Goal: Task Accomplishment & Management: Complete application form

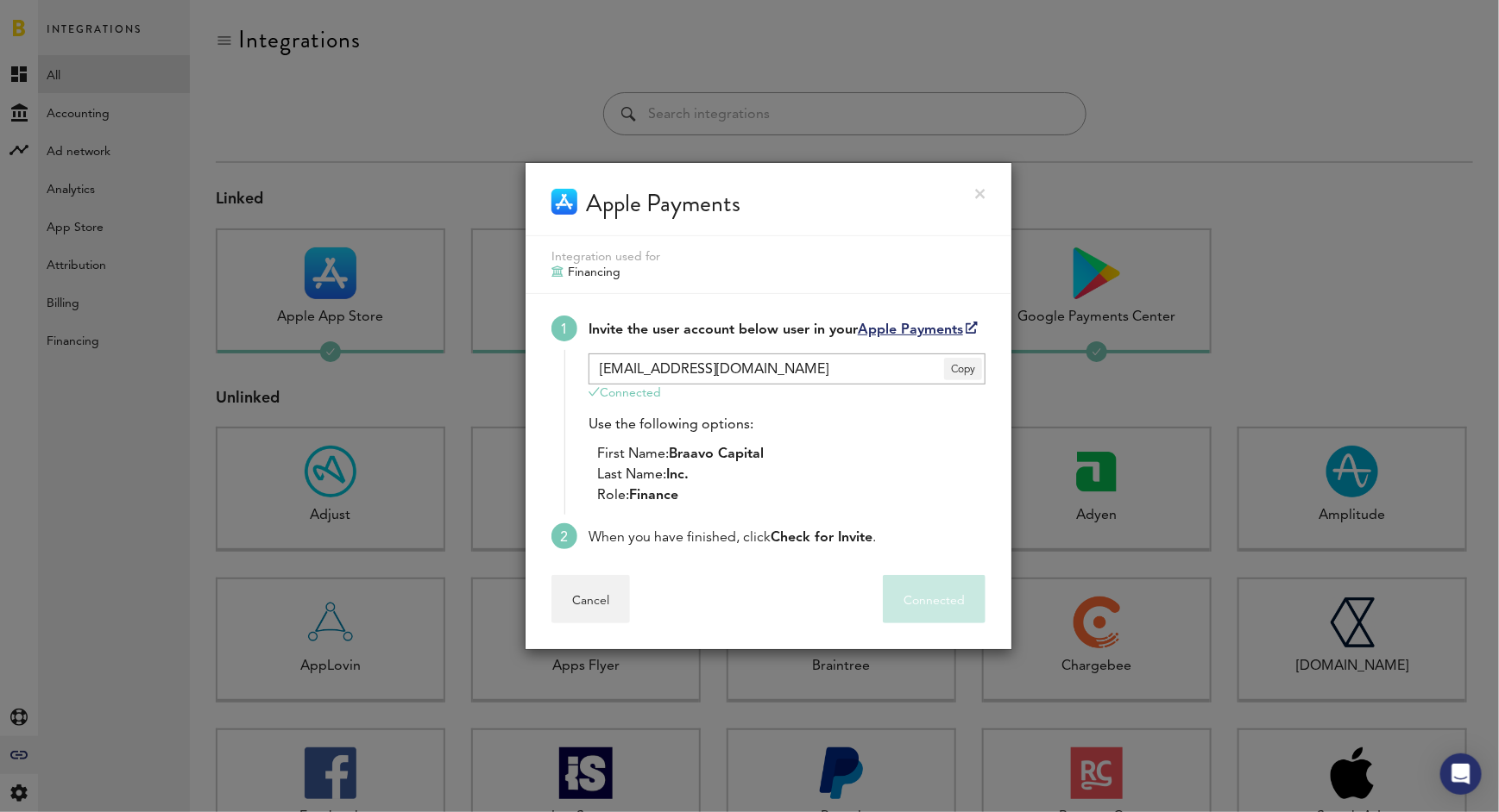
click at [983, 190] on link at bounding box center [980, 194] width 10 height 10
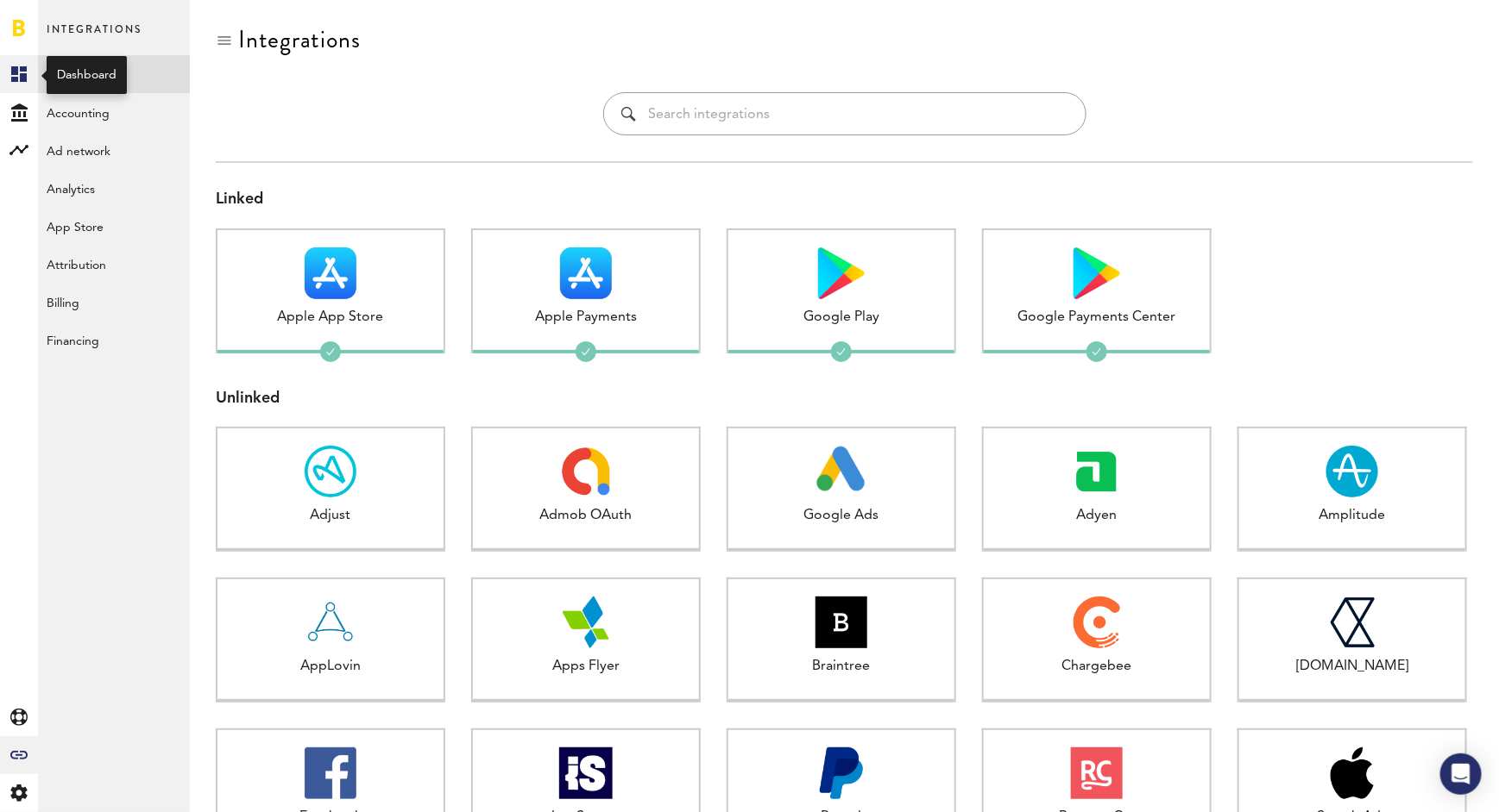
click at [22, 74] on icon at bounding box center [19, 75] width 16 height 16
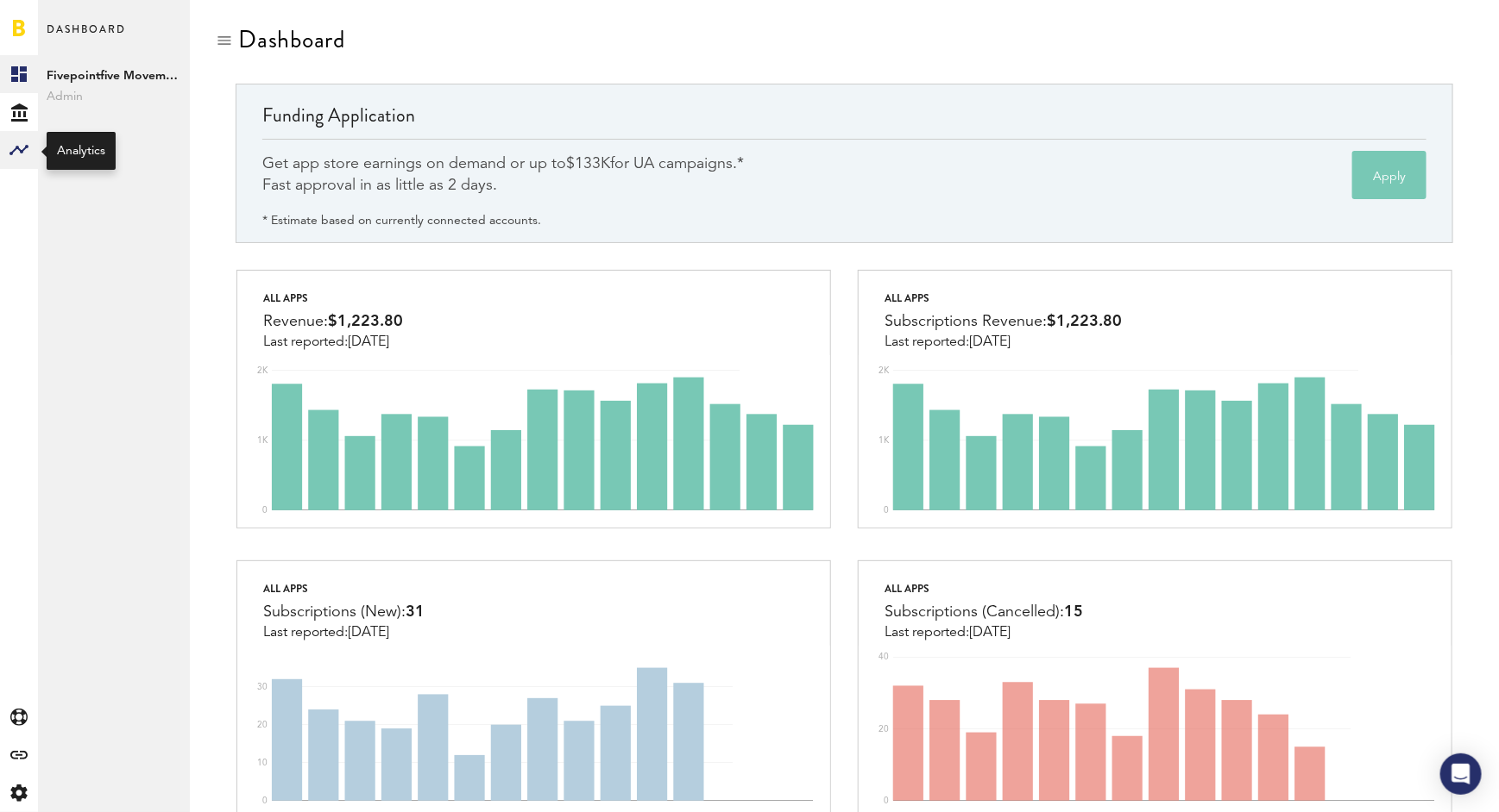
click at [20, 146] on rect at bounding box center [19, 150] width 21 height 21
click at [20, 73] on rect at bounding box center [19, 74] width 21 height 21
click at [109, 74] on span "Fivepointfive Movement Limited" at bounding box center [114, 76] width 135 height 21
click at [1394, 171] on button "Apply" at bounding box center [1389, 175] width 74 height 48
